Goal: Transaction & Acquisition: Book appointment/travel/reservation

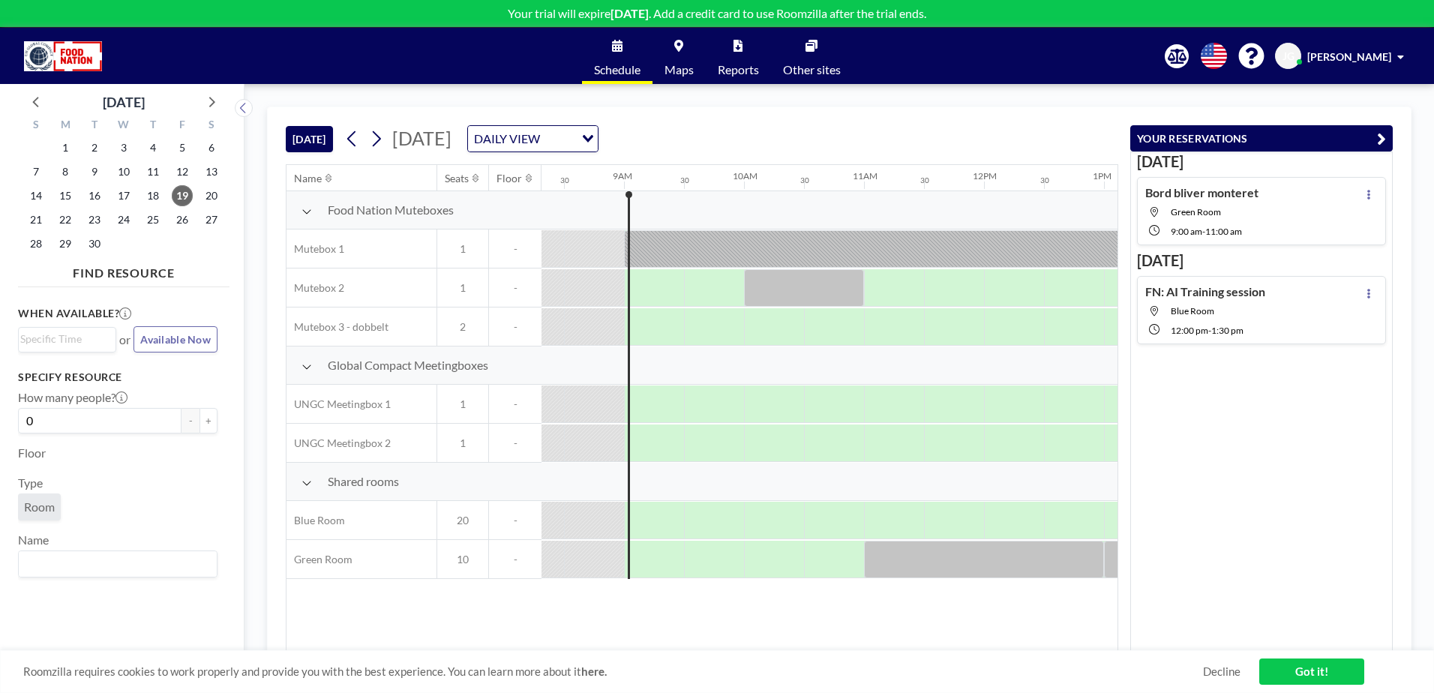
scroll to position [0, 1020]
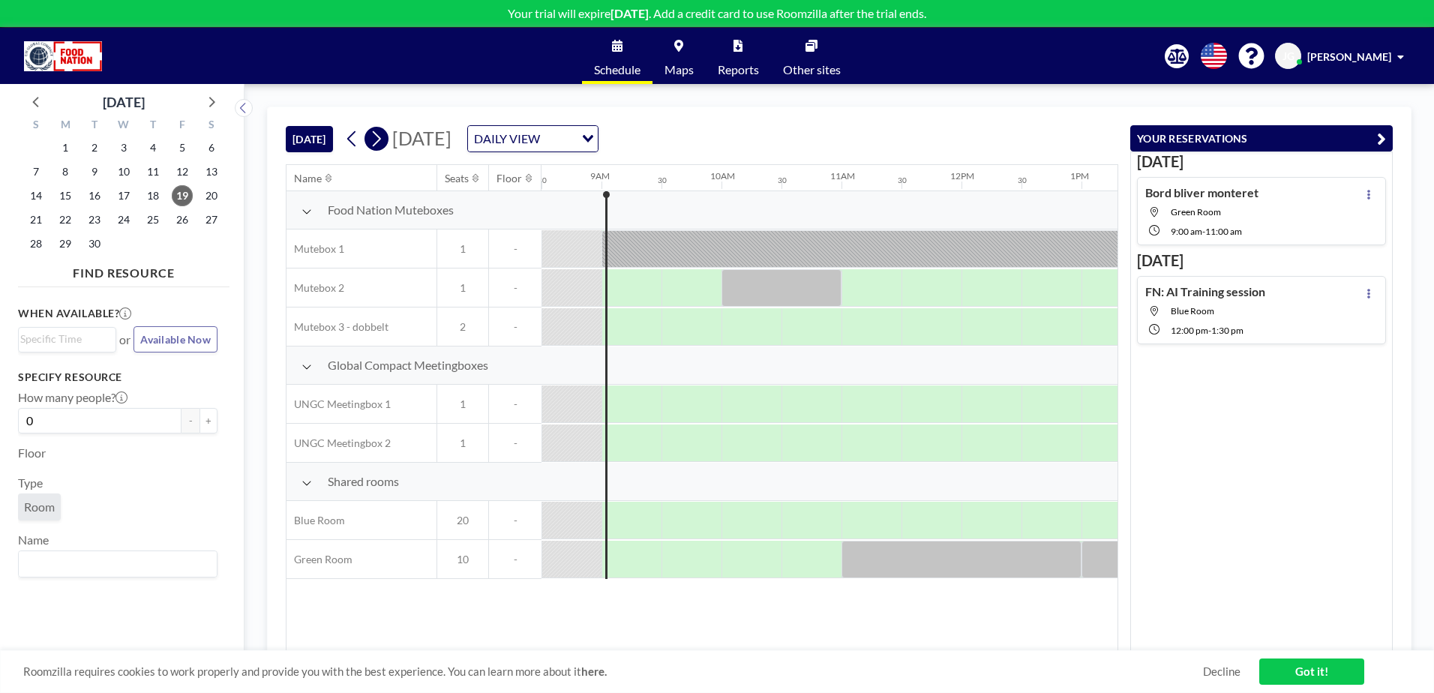
click at [379, 142] on icon at bounding box center [377, 139] width 8 height 16
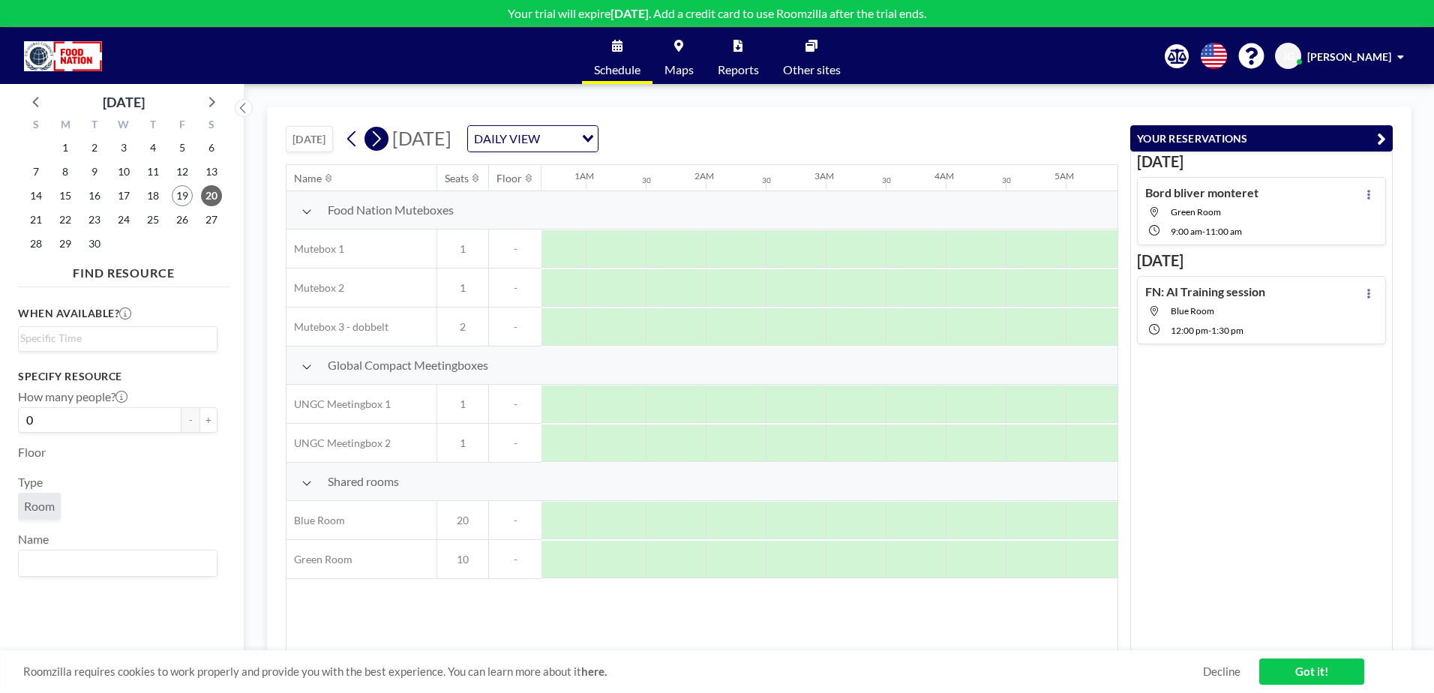
click at [379, 142] on icon at bounding box center [377, 139] width 8 height 16
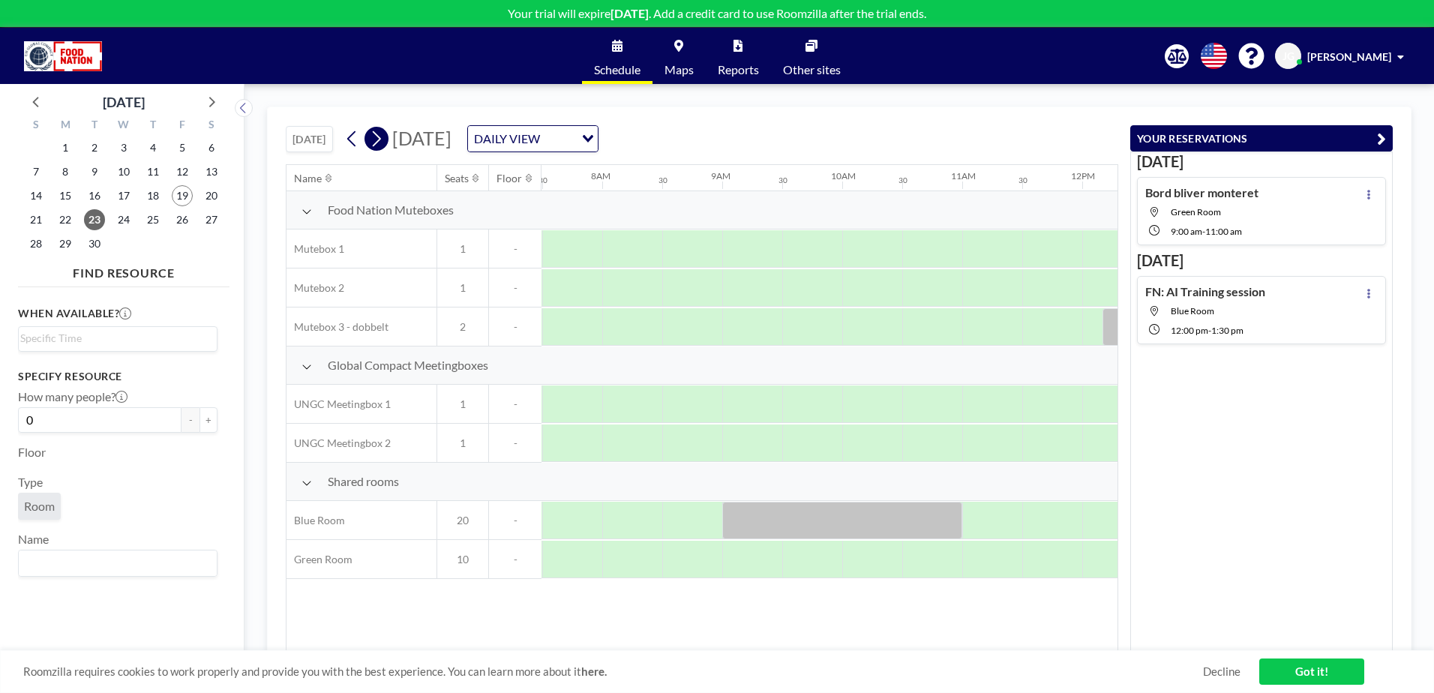
scroll to position [0, 900]
click at [379, 143] on icon at bounding box center [377, 139] width 8 height 16
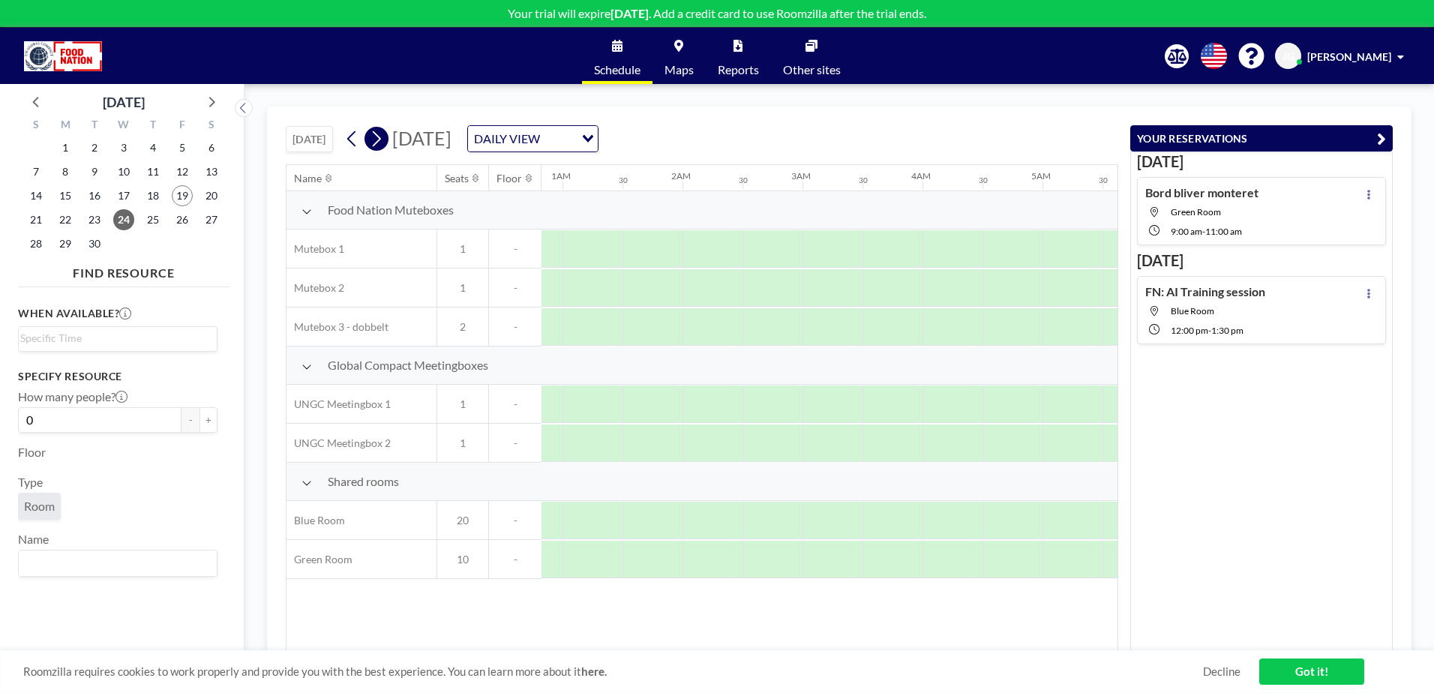
click at [379, 143] on icon at bounding box center [377, 139] width 8 height 16
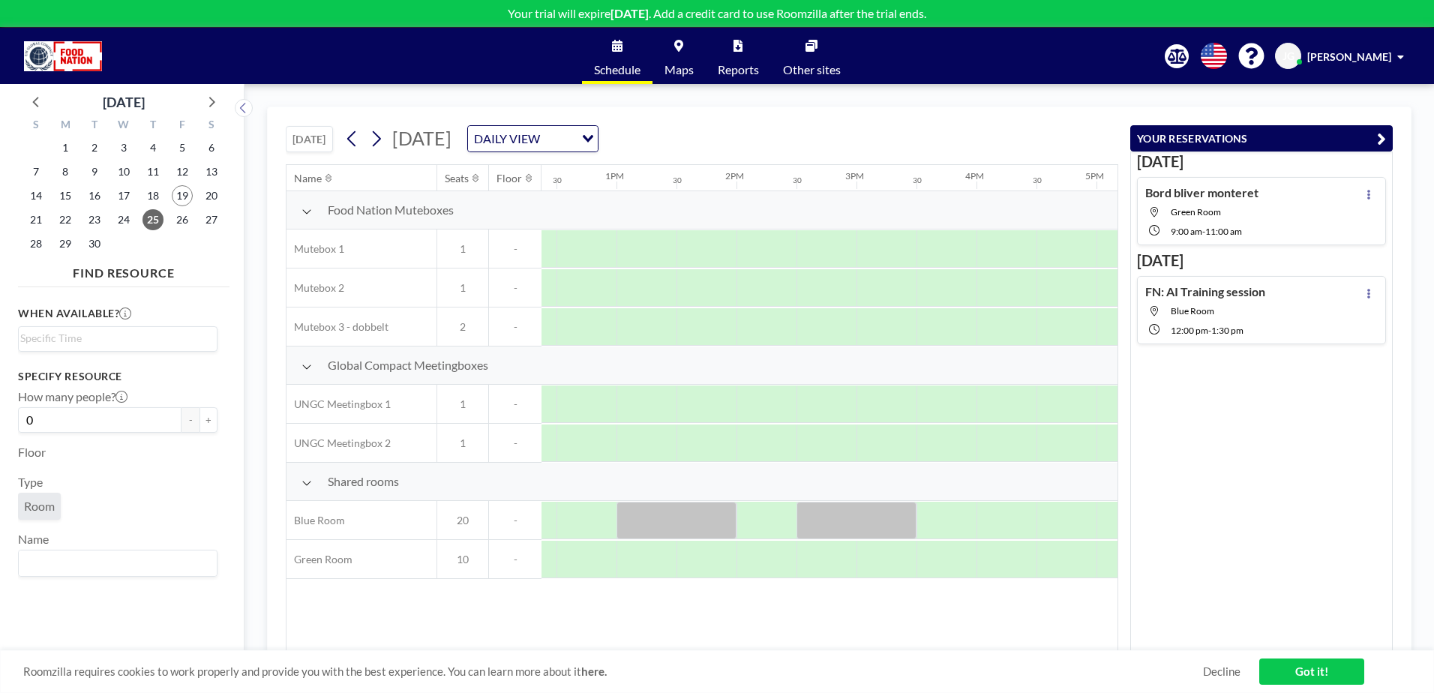
scroll to position [0, 1482]
click at [637, 323] on div at bounding box center [649, 326] width 60 height 37
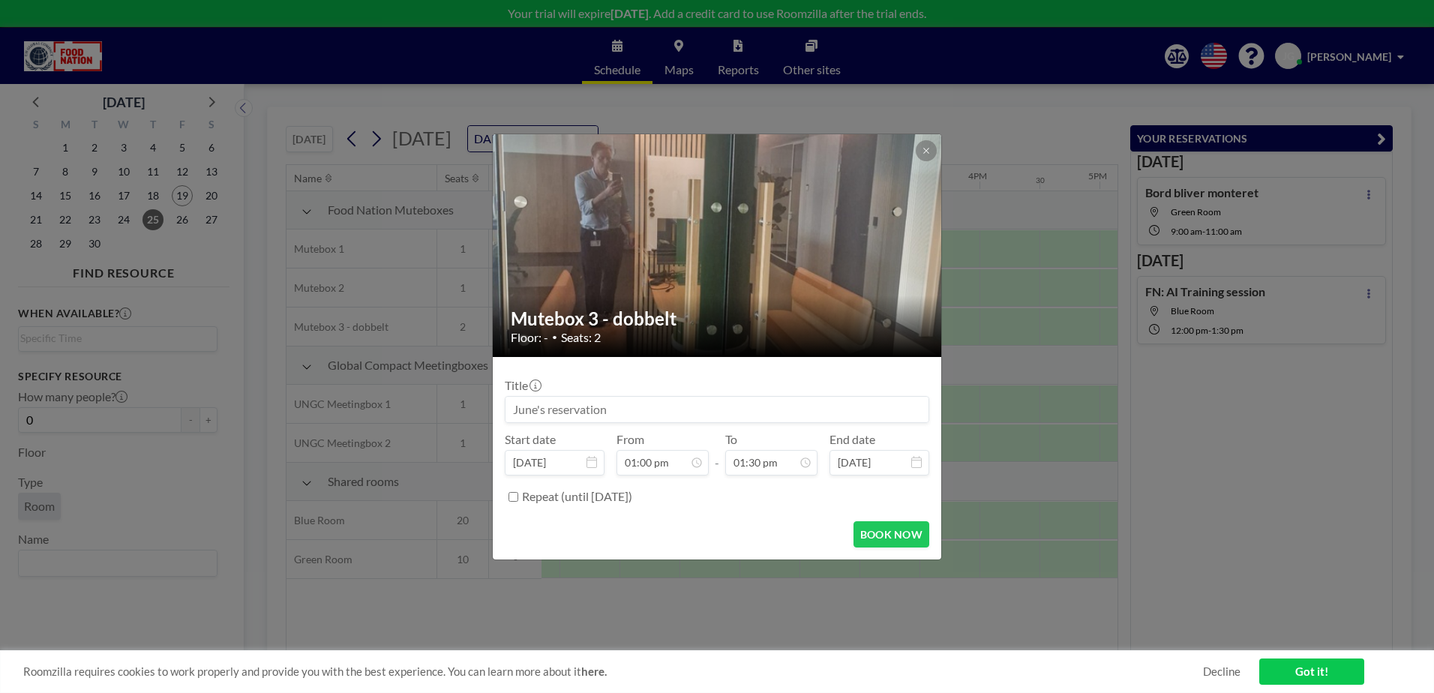
scroll to position [694, 0]
click at [622, 397] on input at bounding box center [716, 409] width 423 height 25
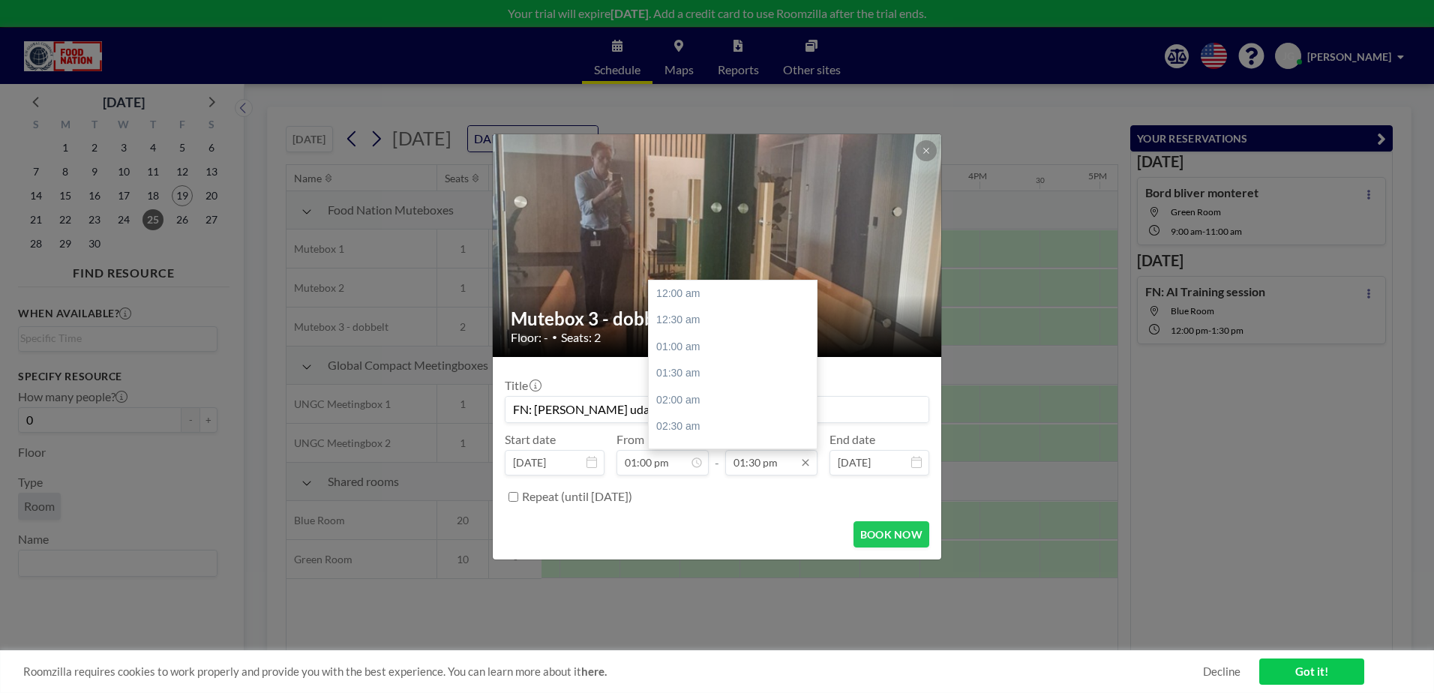
scroll to position [721, 0]
type input "FN: [PERSON_NAME] udarbejdelse"
click at [688, 312] on div "02:00 pm" at bounding box center [736, 320] width 175 height 27
type input "02:00 pm"
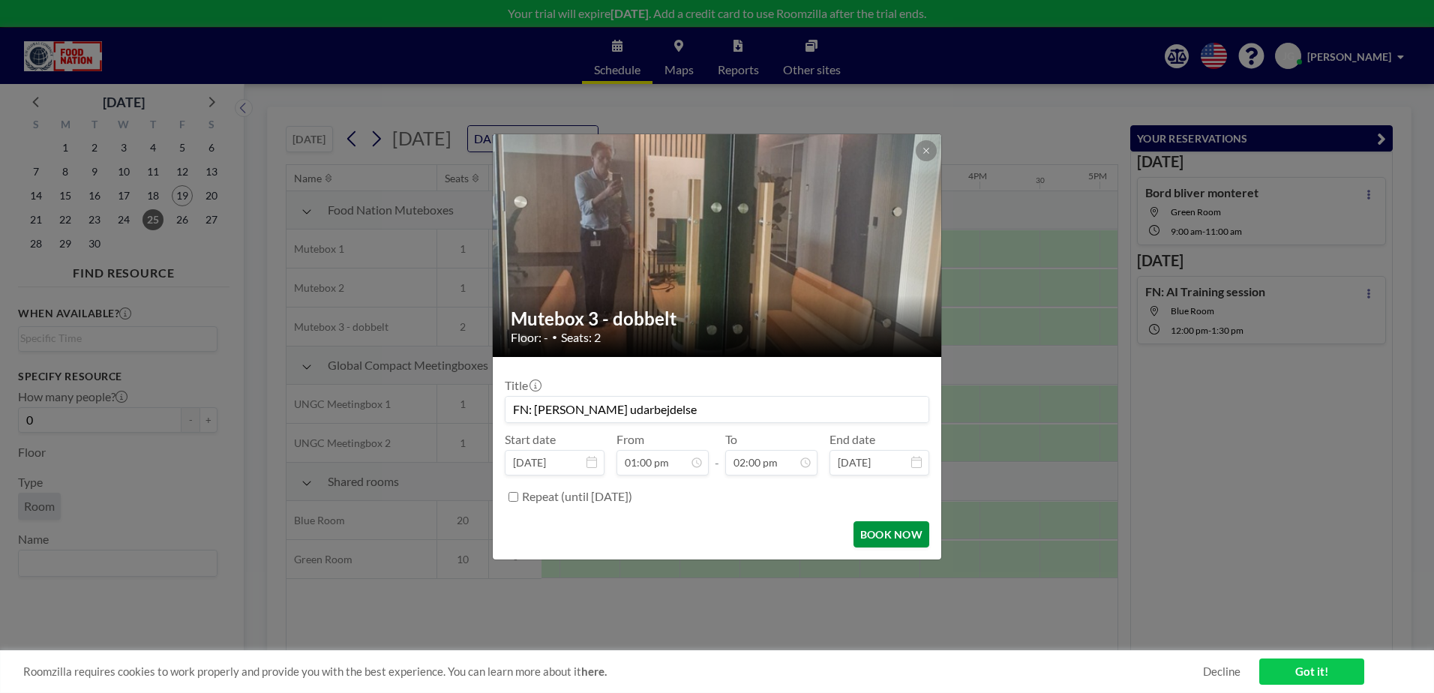
click at [907, 528] on button "BOOK NOW" at bounding box center [891, 534] width 76 height 26
